Goal: Find specific page/section: Find specific page/section

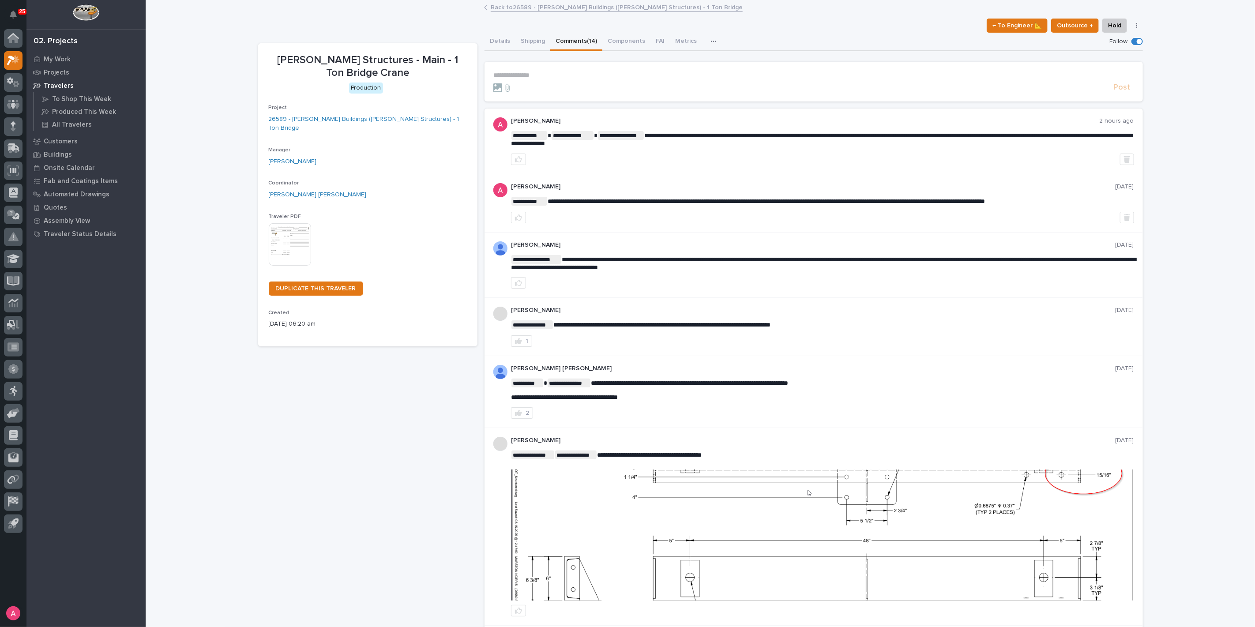
click at [511, 5] on link "Back to 26589 - [PERSON_NAME] Buildings ([PERSON_NAME] Structures) - 1 Ton Brid…" at bounding box center [617, 7] width 252 height 10
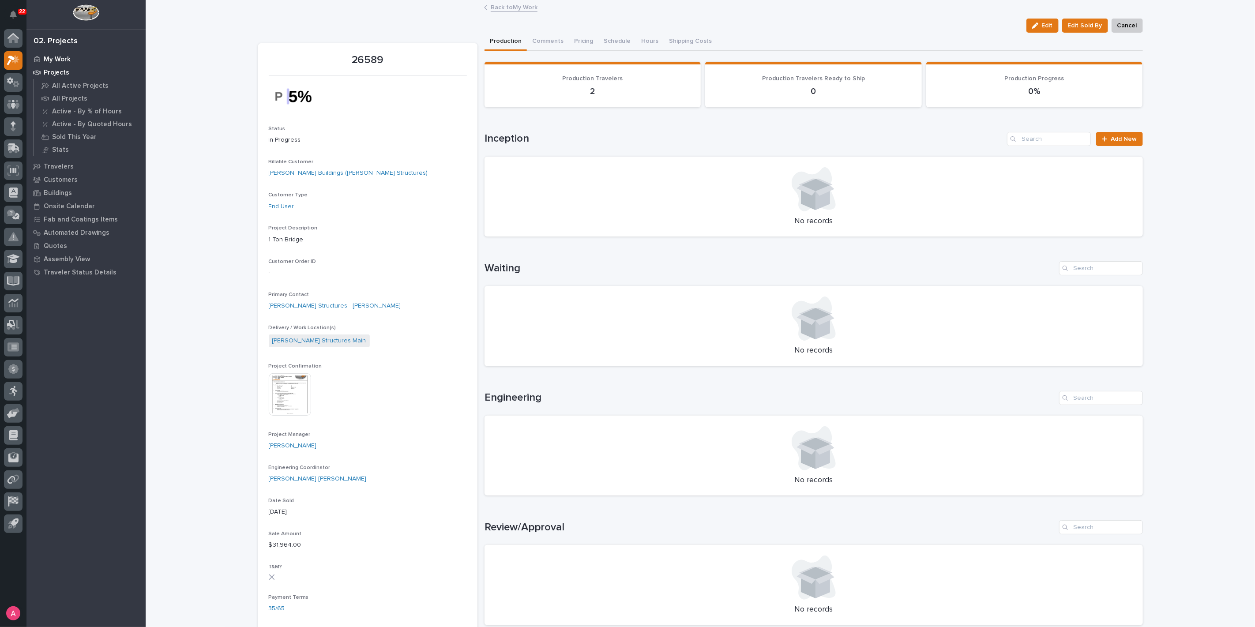
click at [59, 56] on p "My Work" at bounding box center [57, 60] width 27 height 8
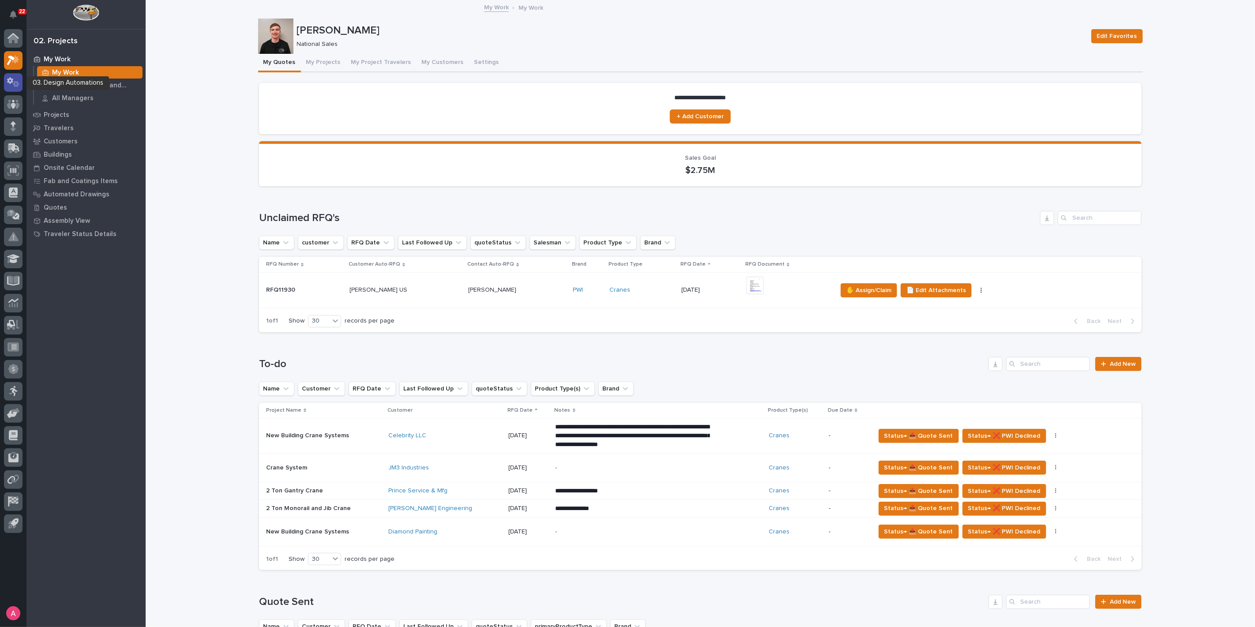
click at [15, 89] on div at bounding box center [13, 82] width 19 height 19
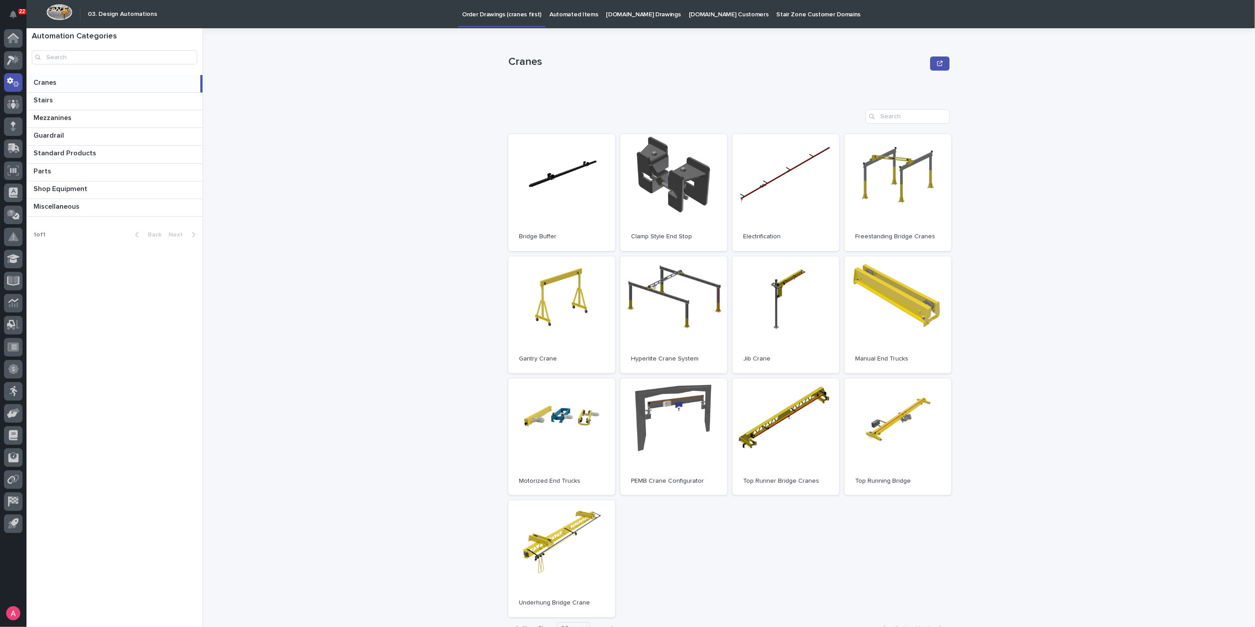
click at [557, 9] on p "Automated Items" at bounding box center [573, 9] width 49 height 19
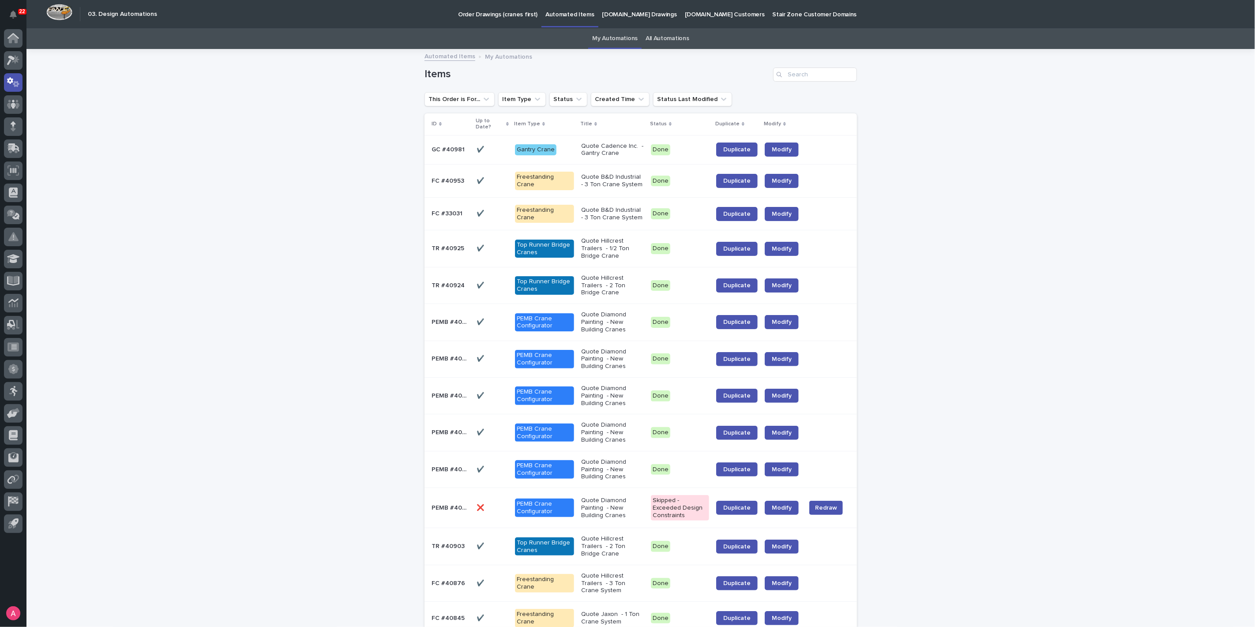
click at [608, 149] on p "Quote Cadence Inc. - Gantry Crane" at bounding box center [612, 150] width 63 height 15
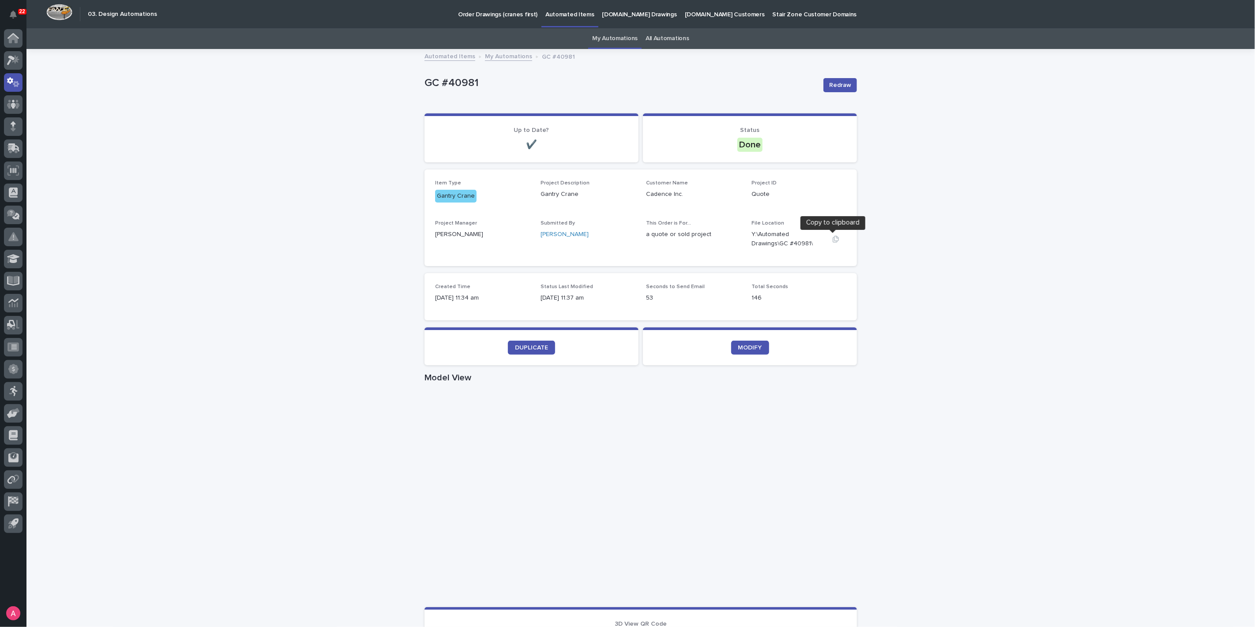
click at [832, 238] on icon "button" at bounding box center [835, 239] width 7 height 7
